Goal: Task Accomplishment & Management: Complete application form

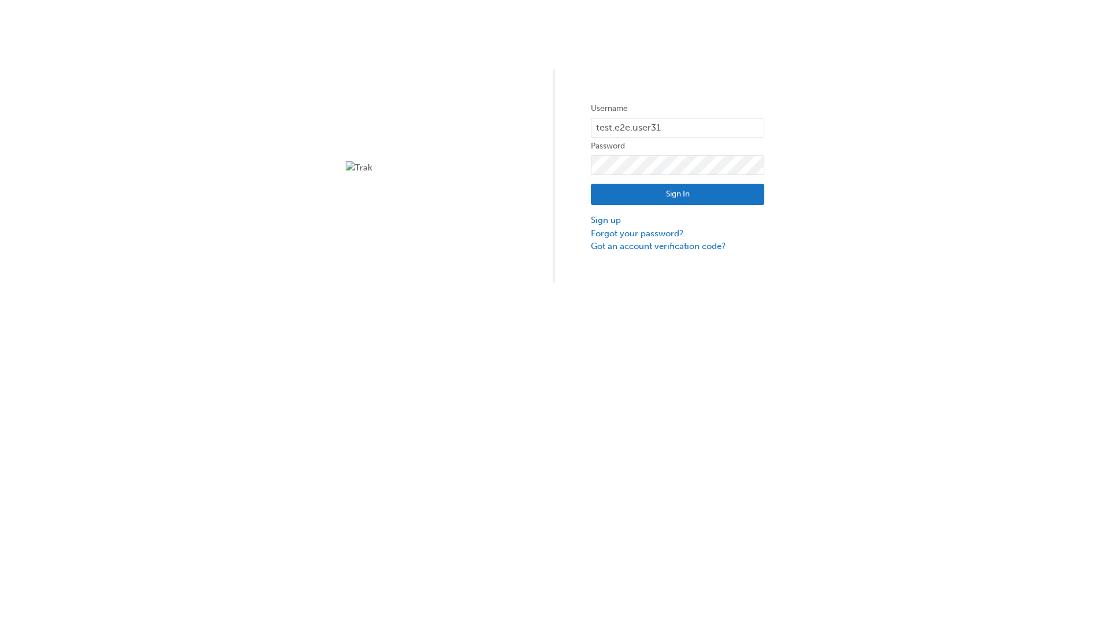
type input "test.e2e.user31"
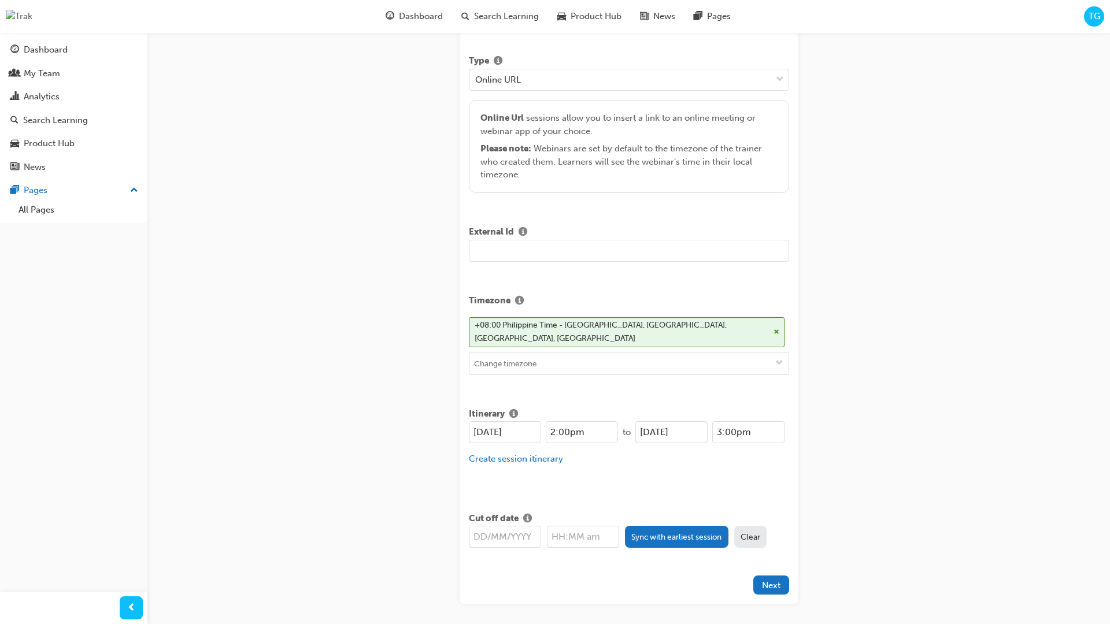
type input "Title for testing purposes"
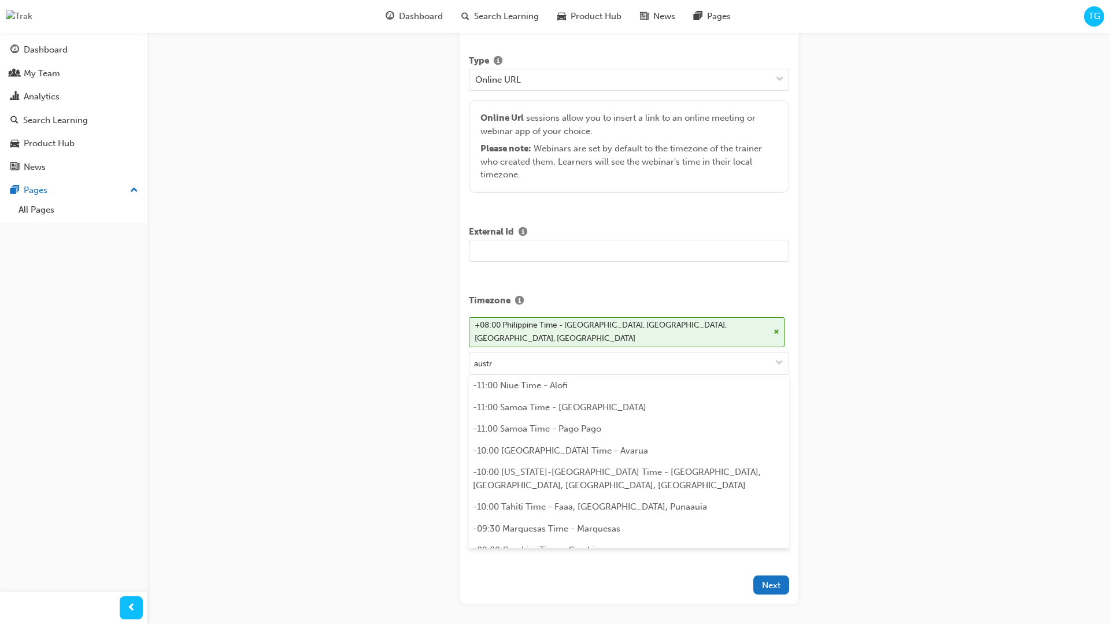
scroll to position [252, 0]
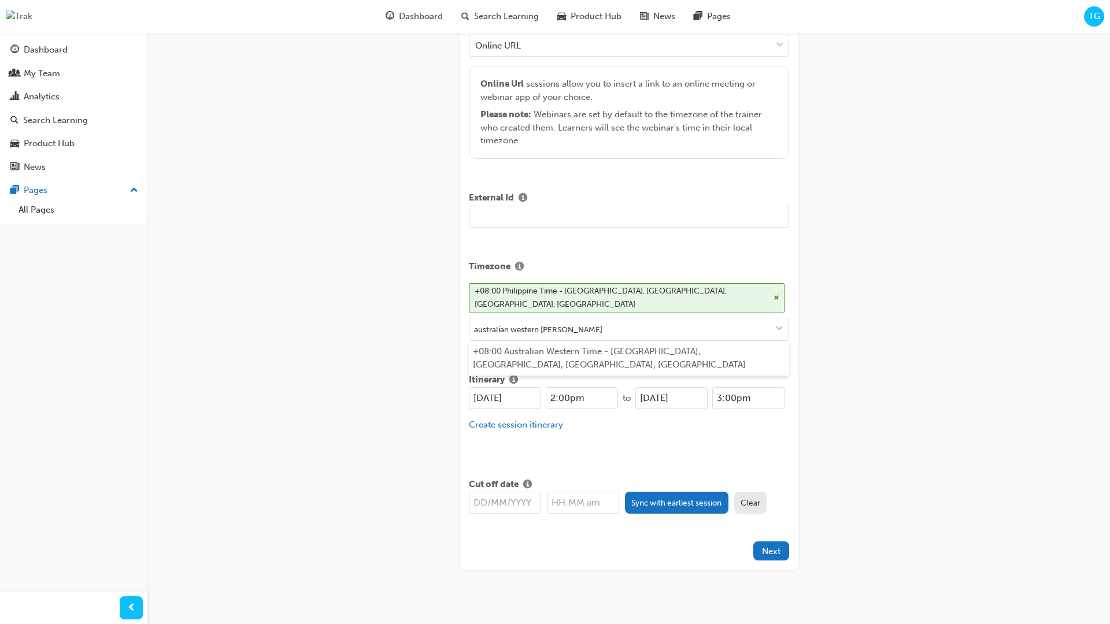
type input "australian western time"
type input "[DATE]"
type input "2:00pm"
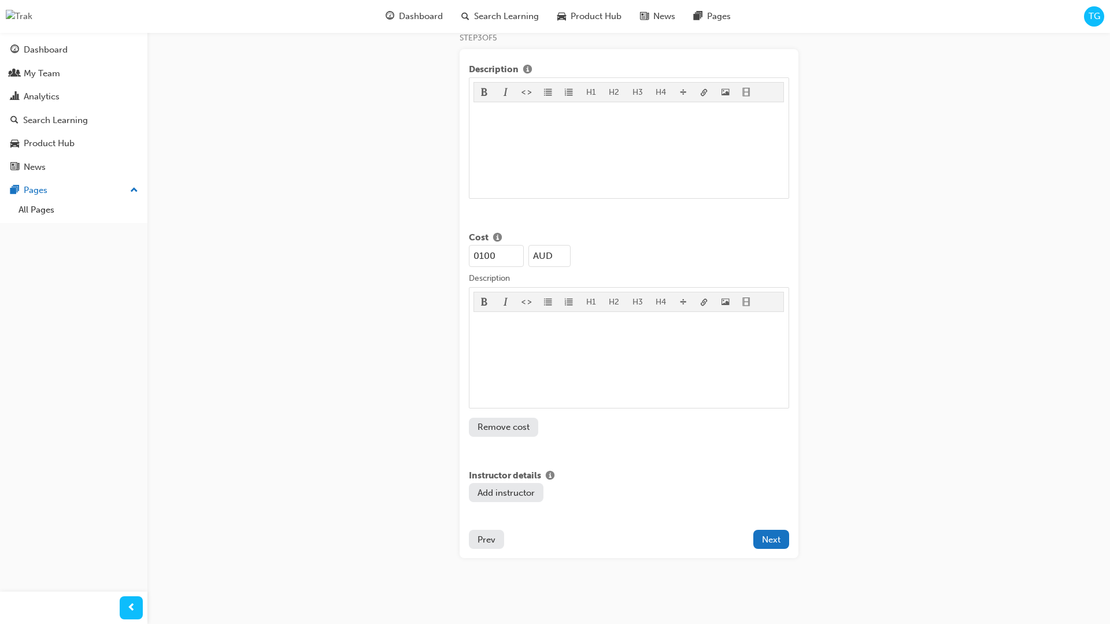
type input "100"
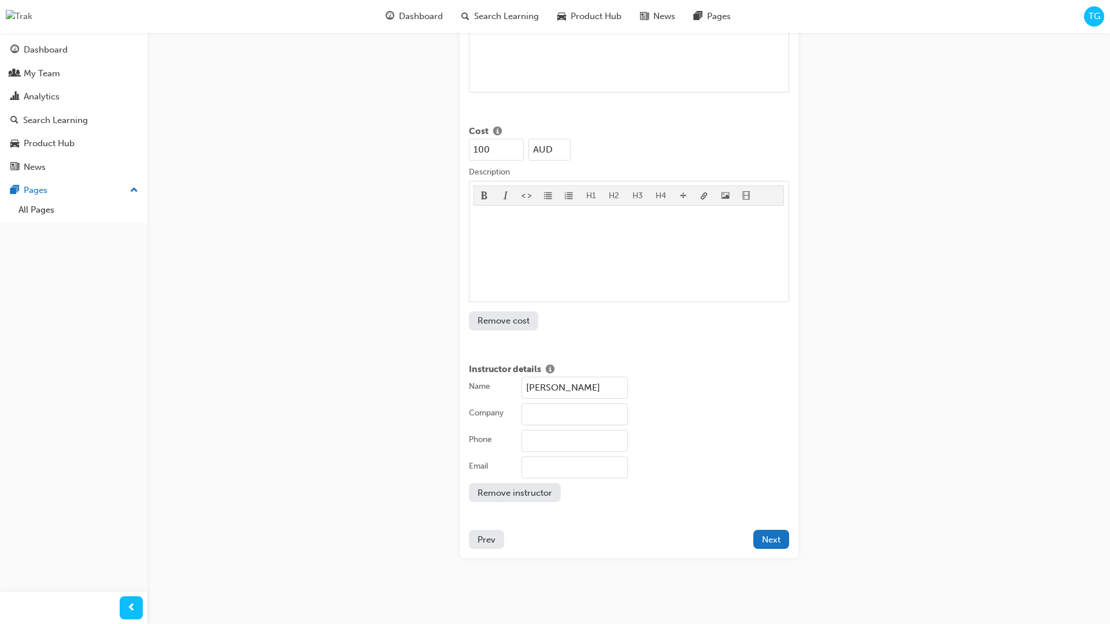
type input "[PERSON_NAME]"
type input "Test corporation"
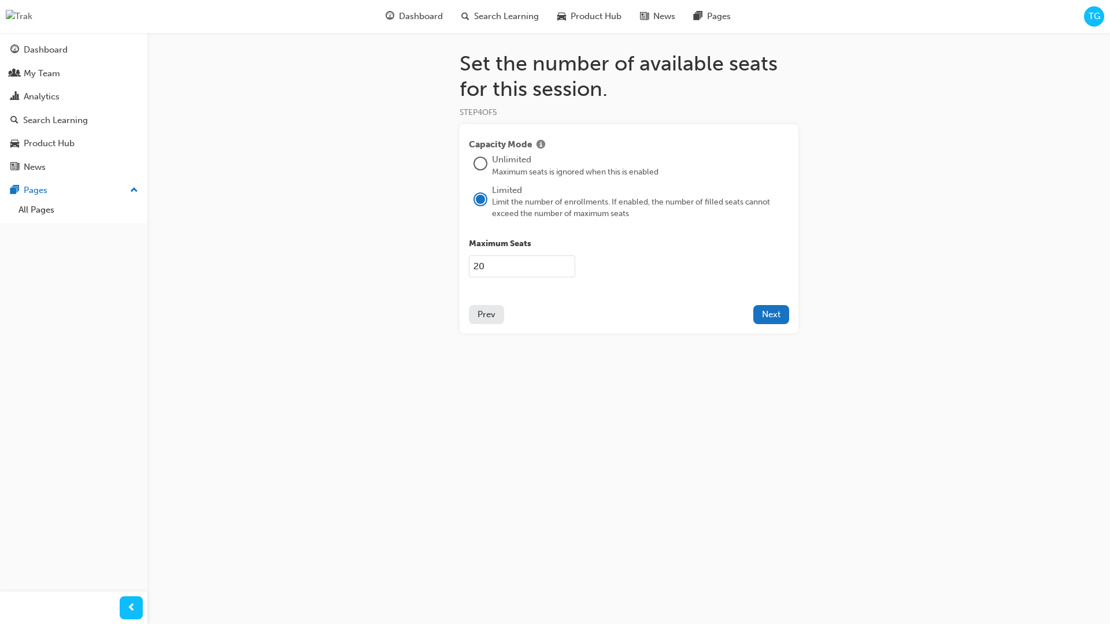
type input "2021"
